Goal: Task Accomplishment & Management: Use online tool/utility

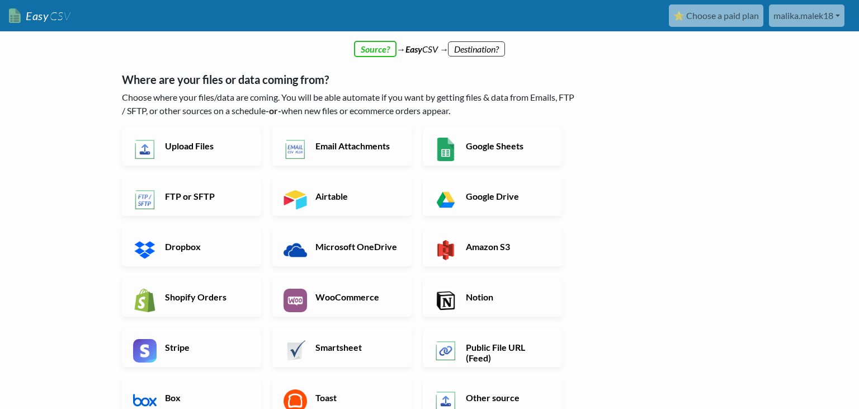
click at [386, 106] on p "Choose where your files/data are coming. You will be able automate if you want …" at bounding box center [350, 104] width 456 height 27
click at [599, 159] on div "← back Thanks for signing up! Set up your Import Flow and Upload Page in 1 minu…" at bounding box center [429, 327] width 637 height 543
click at [373, 297] on h6 "WooCommerce" at bounding box center [357, 296] width 88 height 11
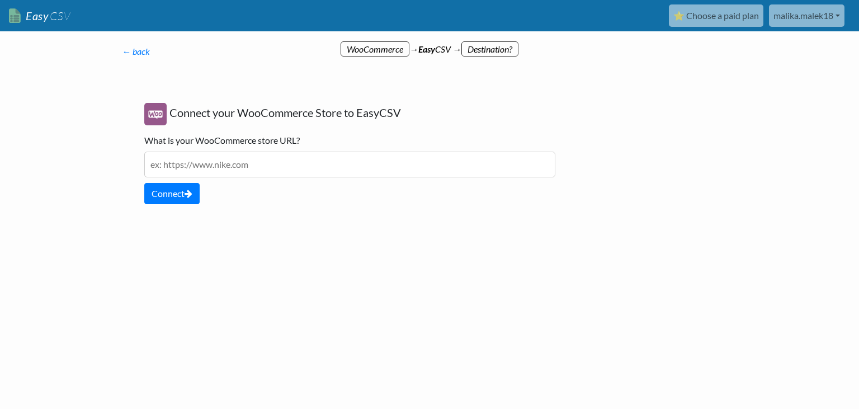
click at [278, 168] on input "text" at bounding box center [349, 165] width 411 height 26
paste input "[URL][DOMAIN_NAME]"
type input "[URL][DOMAIN_NAME]"
click at [184, 194] on button "Connect" at bounding box center [171, 193] width 55 height 21
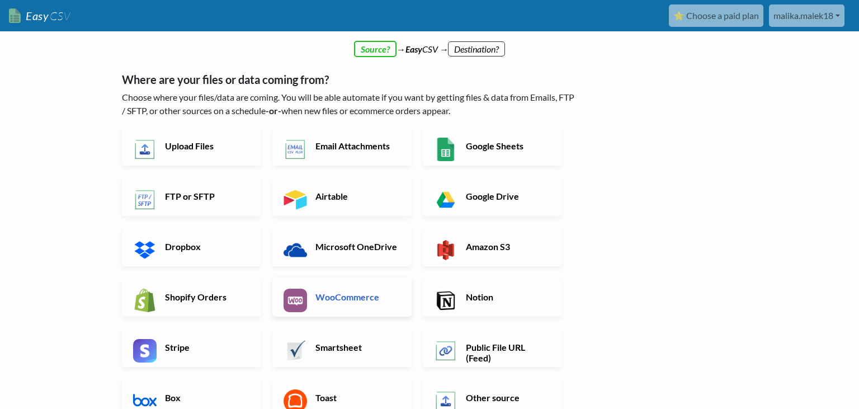
click at [372, 295] on h6 "WooCommerce" at bounding box center [357, 296] width 88 height 11
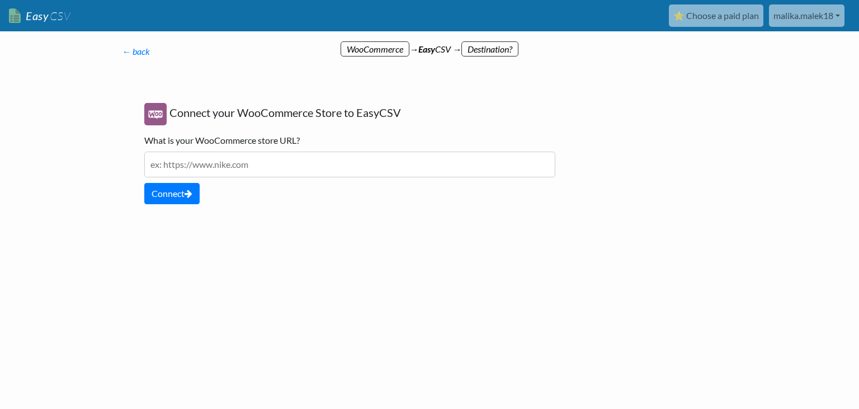
click at [257, 169] on input "text" at bounding box center [349, 165] width 411 height 26
paste input "[URL][DOMAIN_NAME]"
type input "[URL][DOMAIN_NAME]"
click at [174, 194] on button "Connect" at bounding box center [171, 193] width 55 height 21
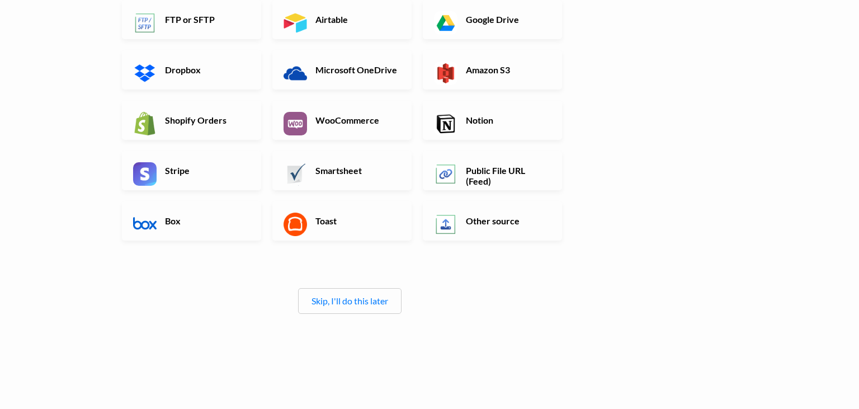
scroll to position [141, 0]
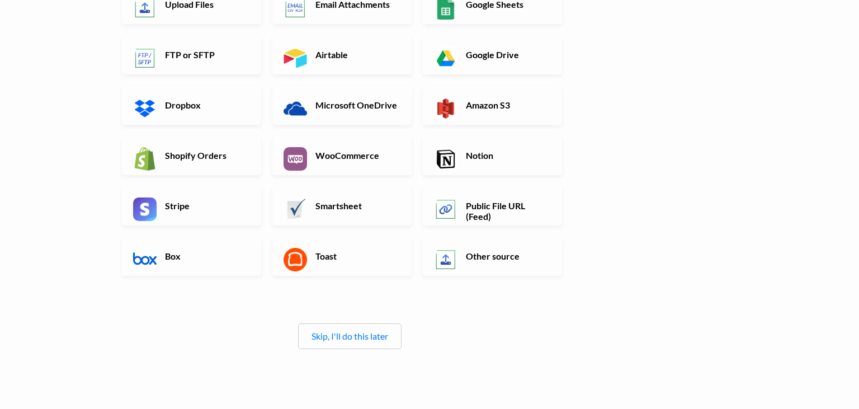
click at [389, 339] on div "Skip, I'll do this later" at bounding box center [349, 336] width 103 height 26
click at [348, 334] on link "Skip, I'll do this later" at bounding box center [349, 335] width 77 height 11
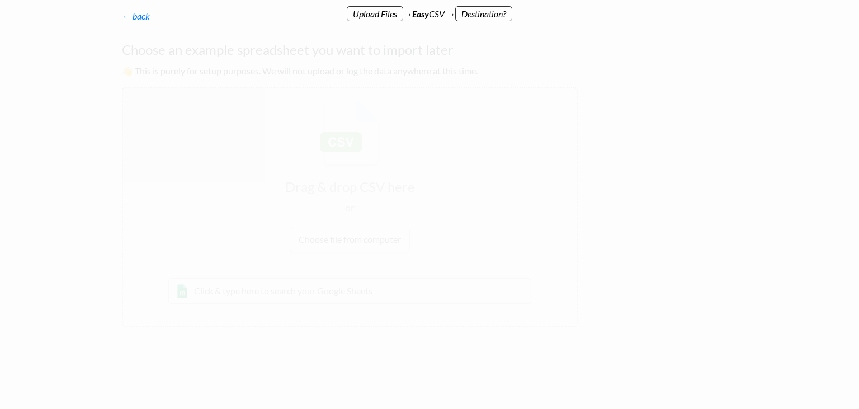
scroll to position [0, 0]
